Goal: Transaction & Acquisition: Purchase product/service

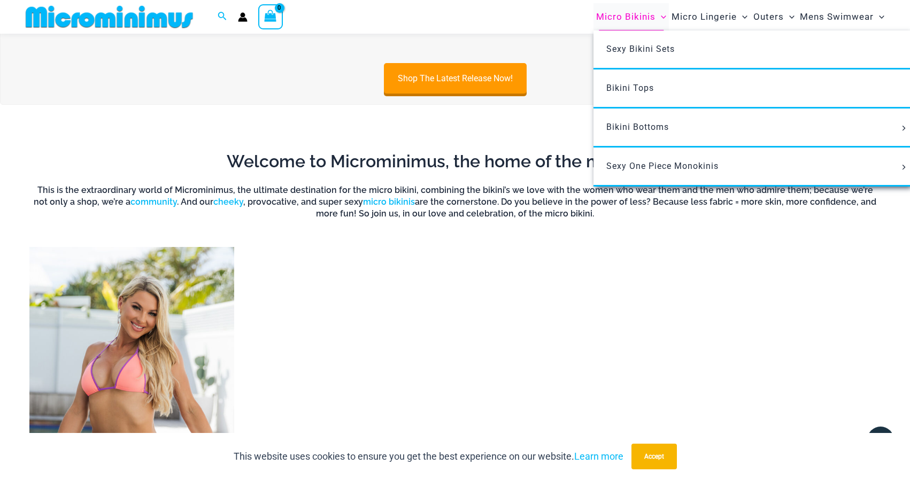
scroll to position [663, 0]
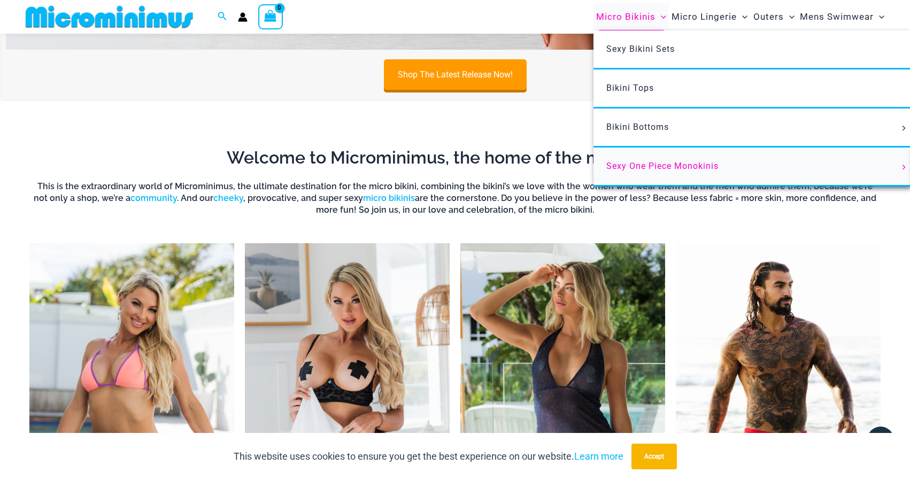
click at [682, 165] on span "Sexy One Piece Monokinis" at bounding box center [662, 166] width 112 height 10
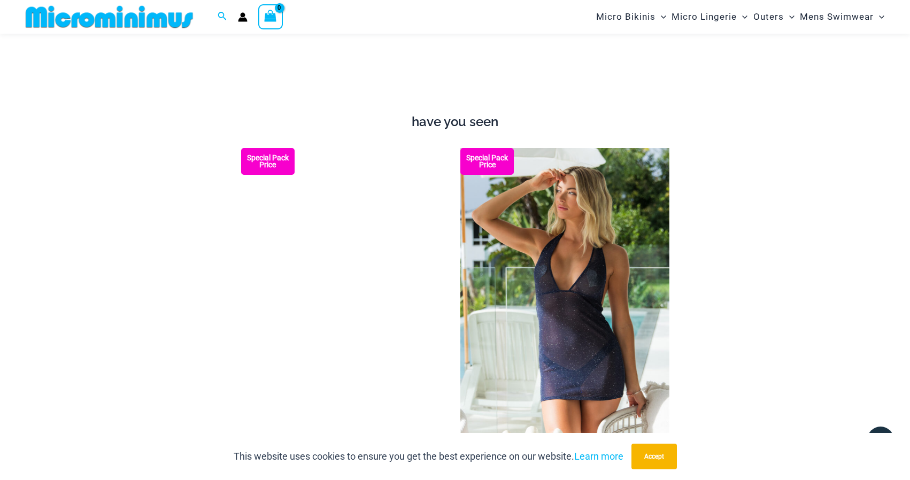
scroll to position [1223, 0]
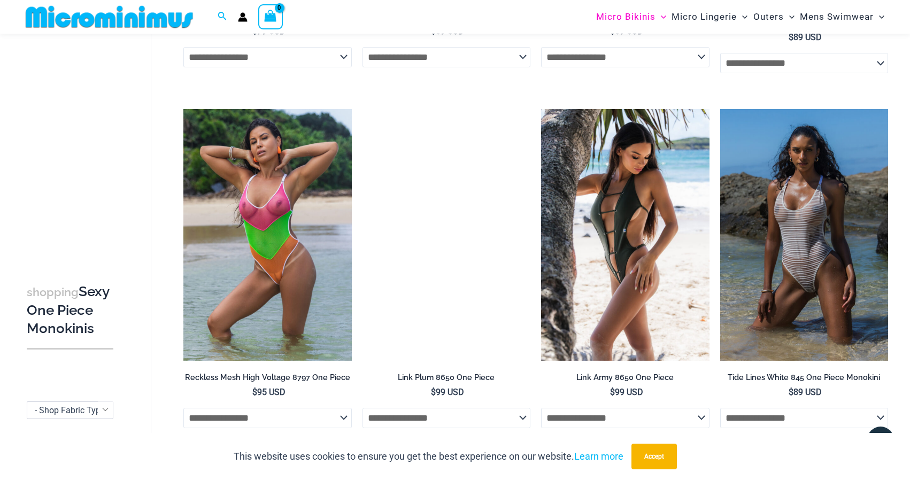
scroll to position [1094, 0]
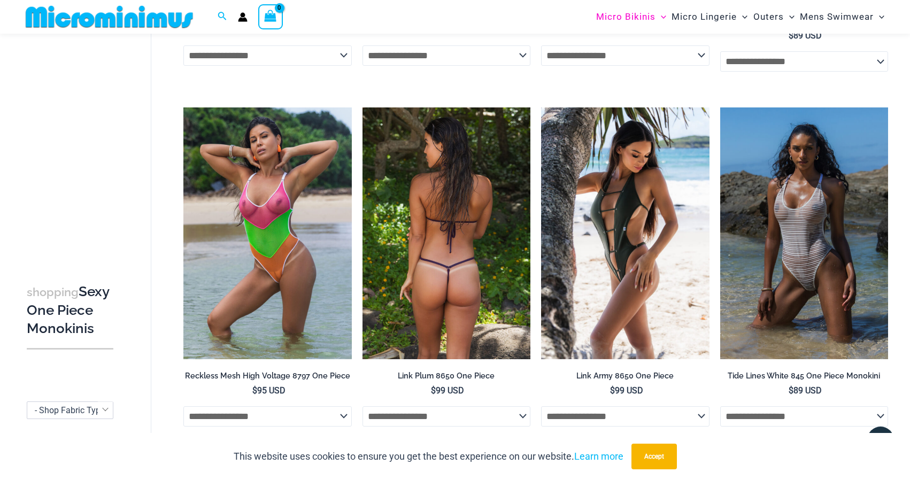
click at [469, 246] on img at bounding box center [446, 233] width 168 height 252
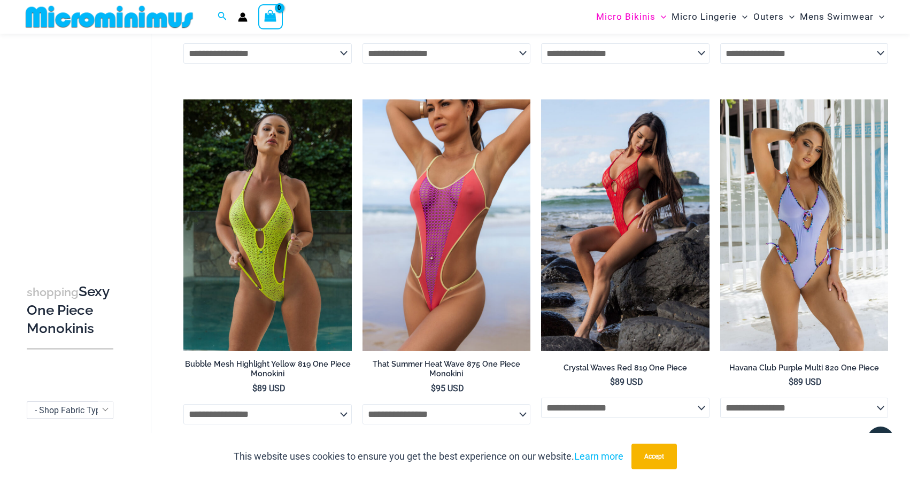
scroll to position [2176, 0]
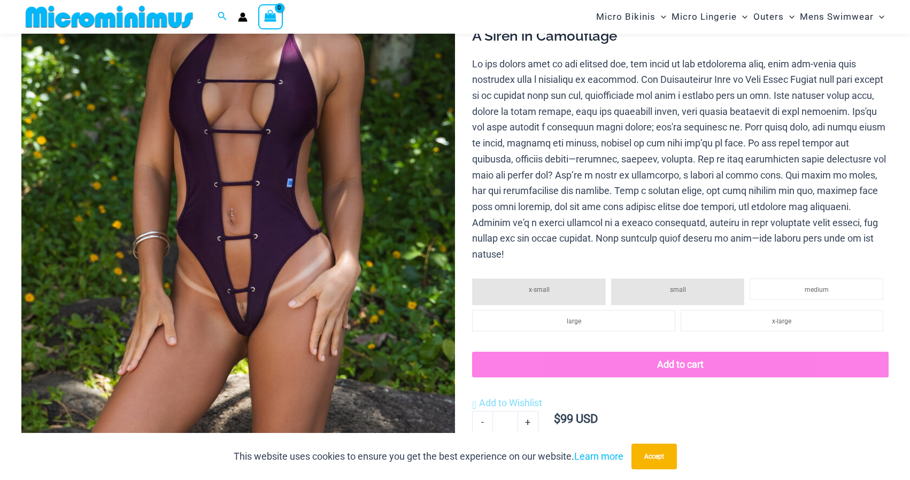
scroll to position [253, 0]
